Goal: Transaction & Acquisition: Purchase product/service

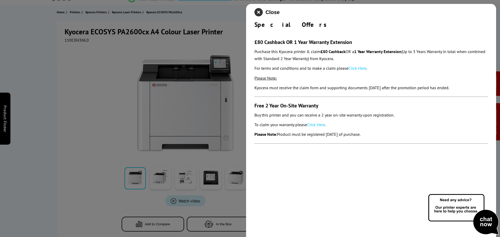
click at [259, 10] on icon "close modal" at bounding box center [259, 12] width 8 height 8
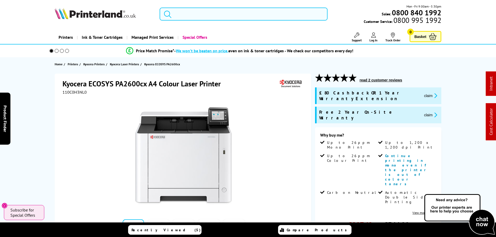
click at [207, 16] on input "search" at bounding box center [244, 14] width 168 height 13
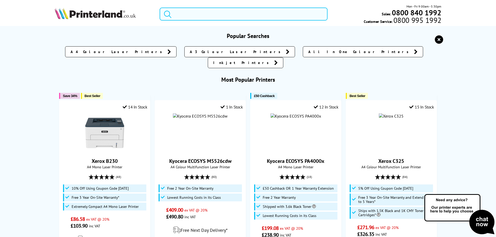
paste input "Xerox C235"
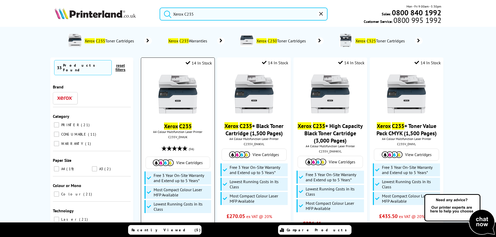
type input "Xerox C235"
click at [169, 88] on img at bounding box center [177, 94] width 39 height 39
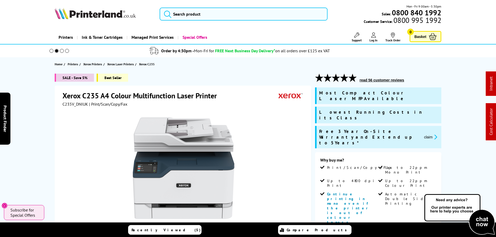
click at [433, 134] on icon "promo-description" at bounding box center [435, 136] width 5 height 5
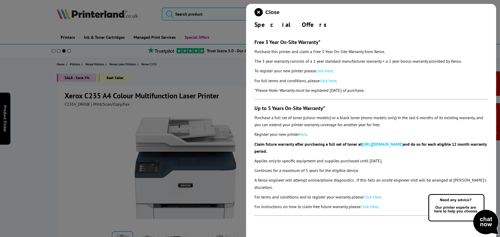
drag, startPoint x: 259, startPoint y: 14, endPoint x: 256, endPoint y: 22, distance: 9.1
click at [259, 14] on icon "close modal" at bounding box center [259, 12] width 8 height 8
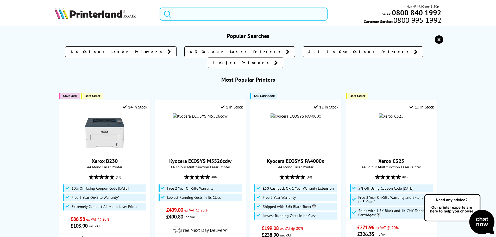
click at [201, 14] on input "search" at bounding box center [244, 14] width 168 height 13
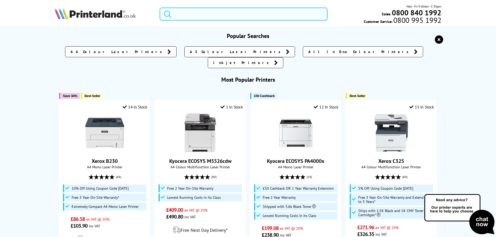
paste input "106R03738PL"
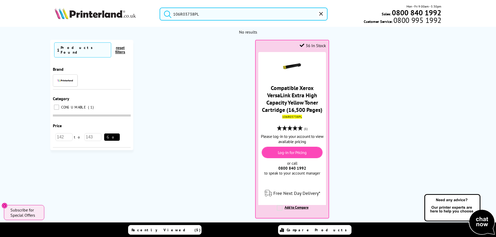
drag, startPoint x: 214, startPoint y: 16, endPoint x: 72, endPoint y: 13, distance: 142.0
click at [73, 13] on div "106R03738PL Mon - Fri 9:00am - 5:30pm Sales: 0800 840 1992 Customer Service: 08…" at bounding box center [248, 15] width 417 height 23
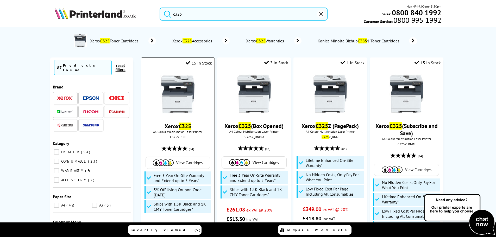
type input "c325"
click at [177, 103] on img at bounding box center [177, 94] width 39 height 39
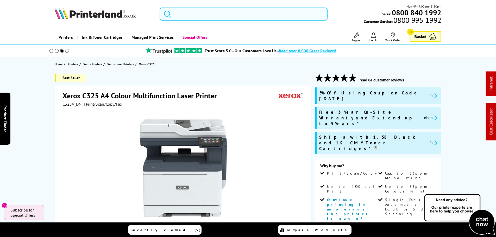
click at [191, 16] on input "search" at bounding box center [244, 14] width 168 height 13
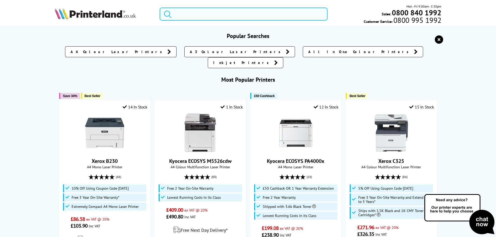
paste input "C12C934591"
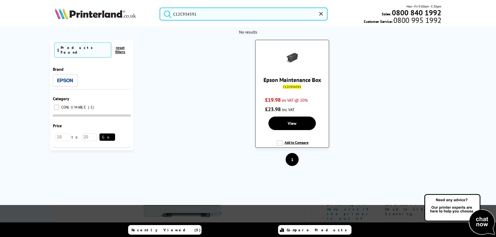
type input "C12C934591"
click at [298, 55] on img at bounding box center [292, 58] width 18 height 18
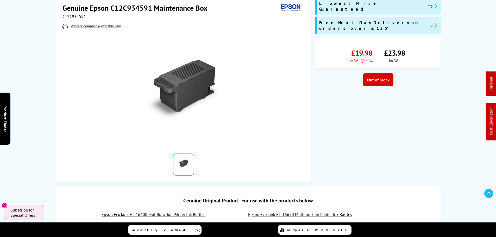
scroll to position [78, 0]
